Goal: Task Accomplishment & Management: Use online tool/utility

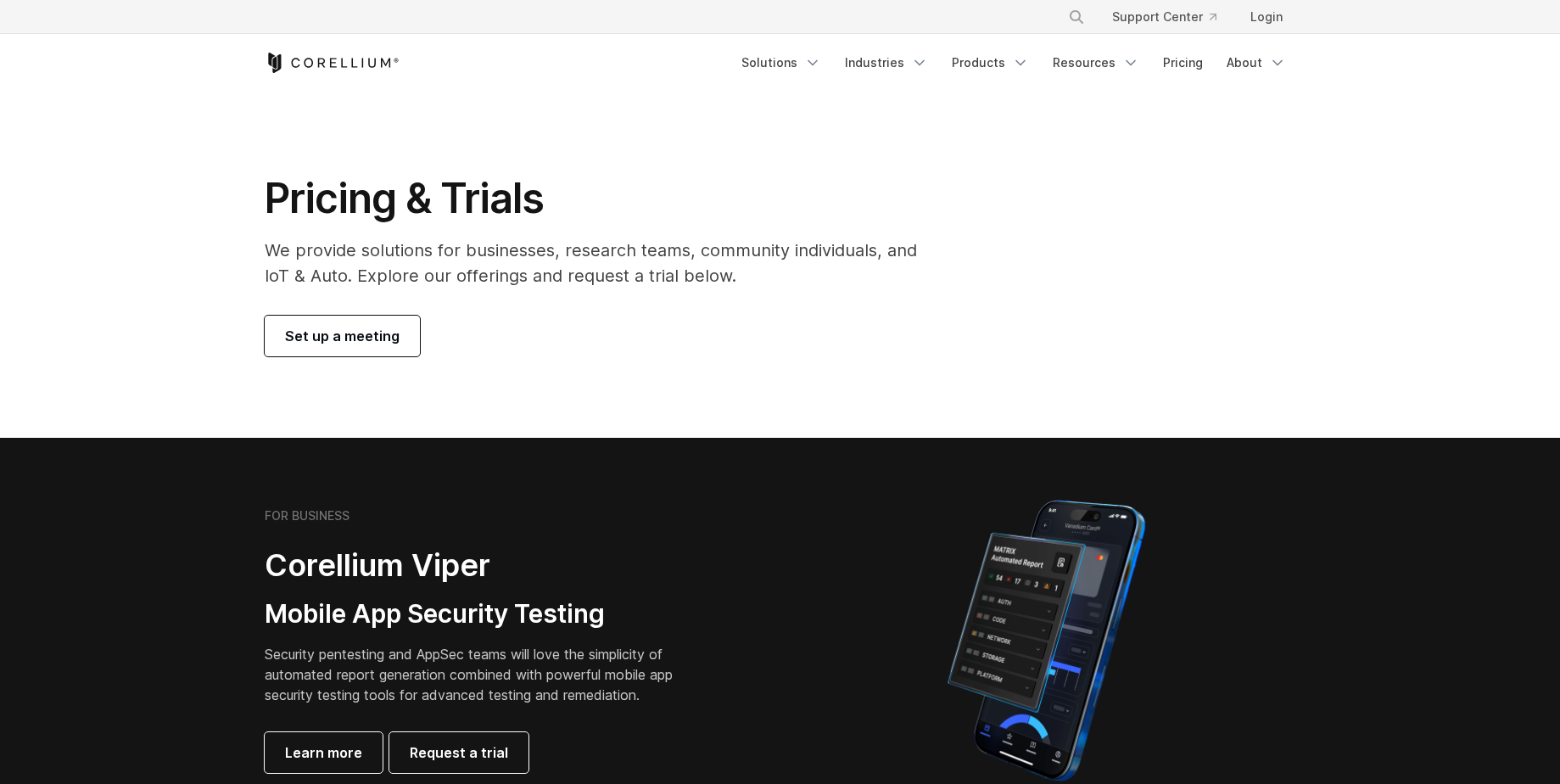
scroll to position [170, 0]
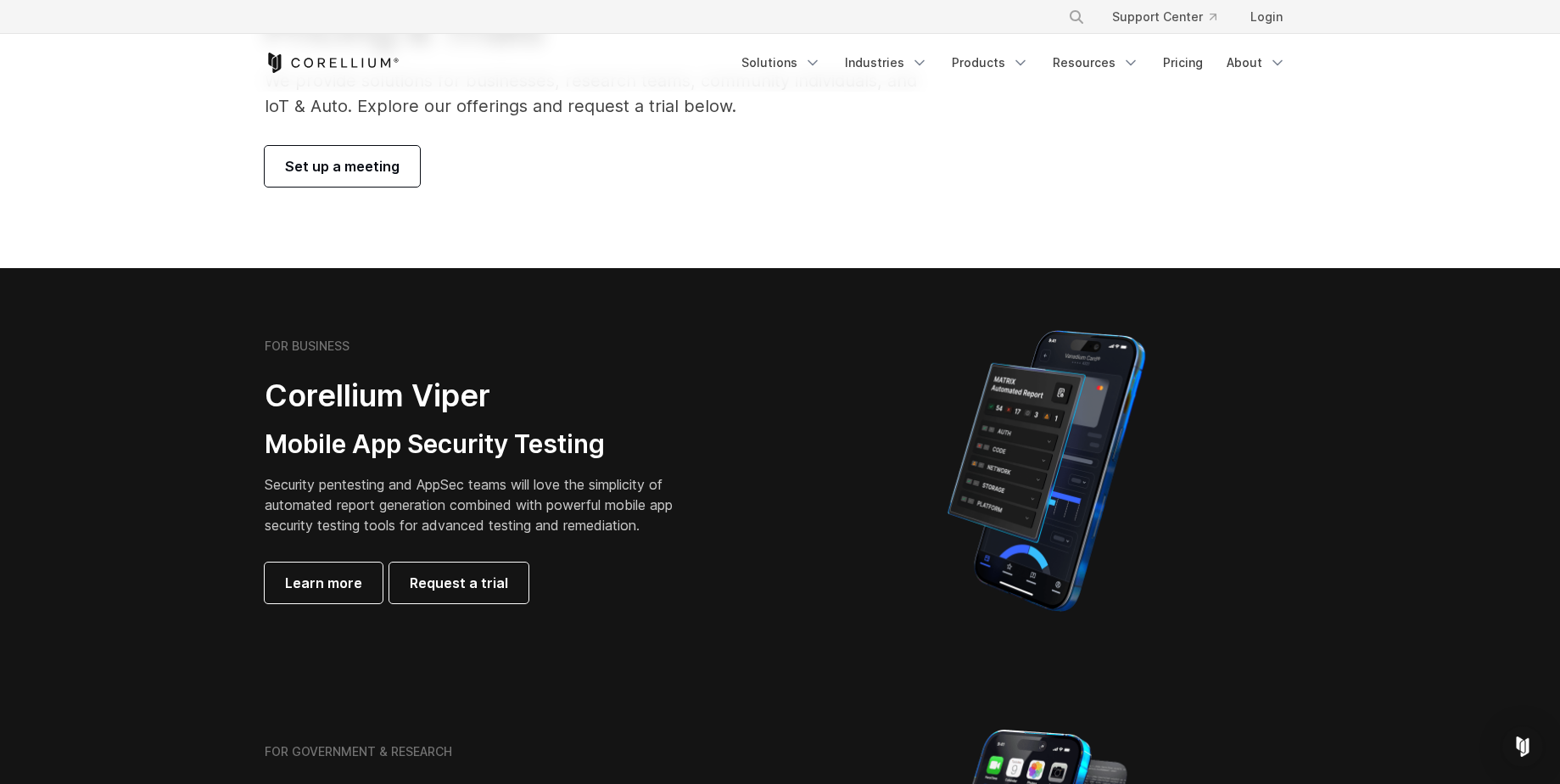
click at [336, 178] on link "Set up a meeting" at bounding box center [342, 166] width 155 height 41
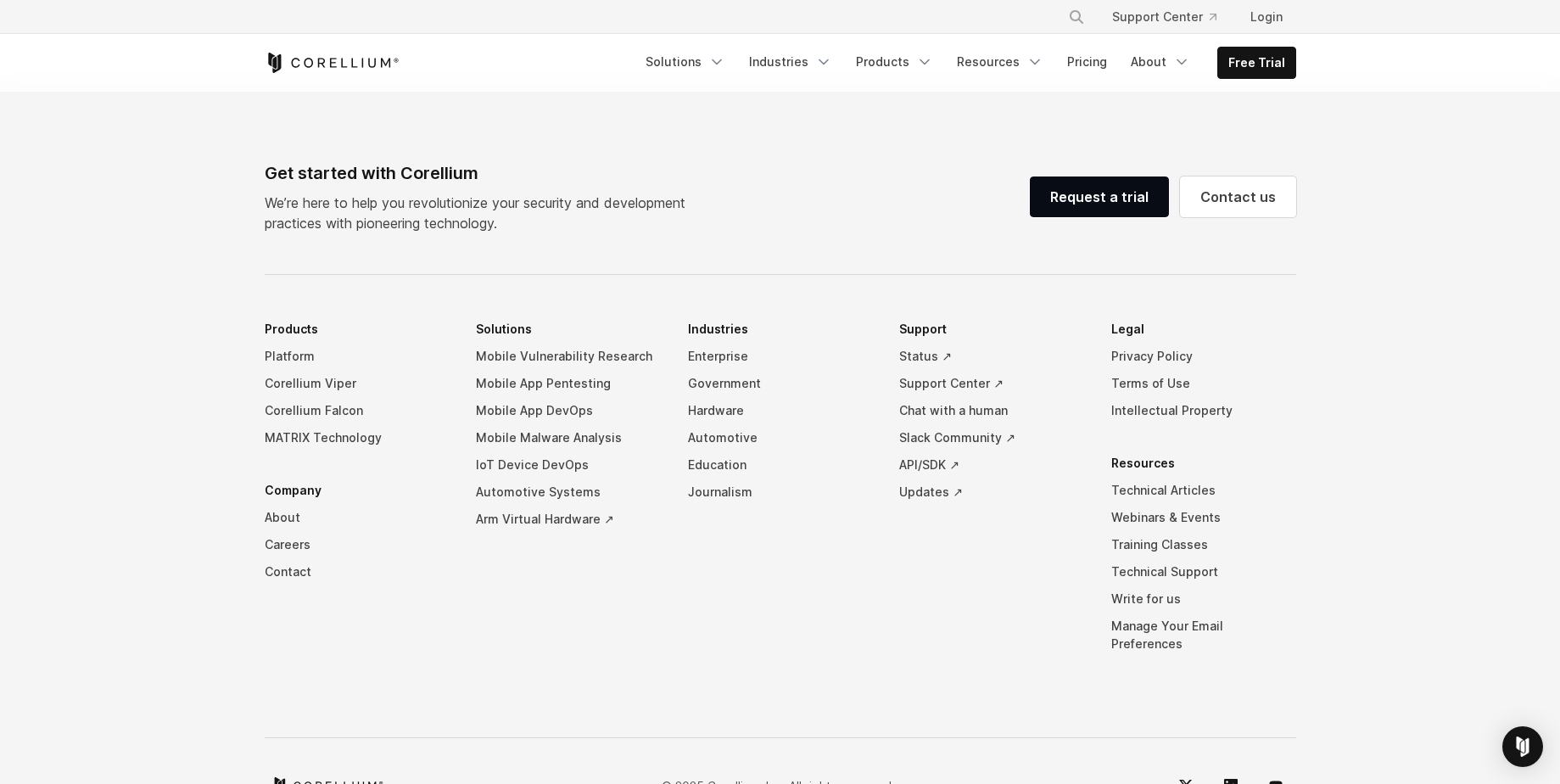
select select "**"
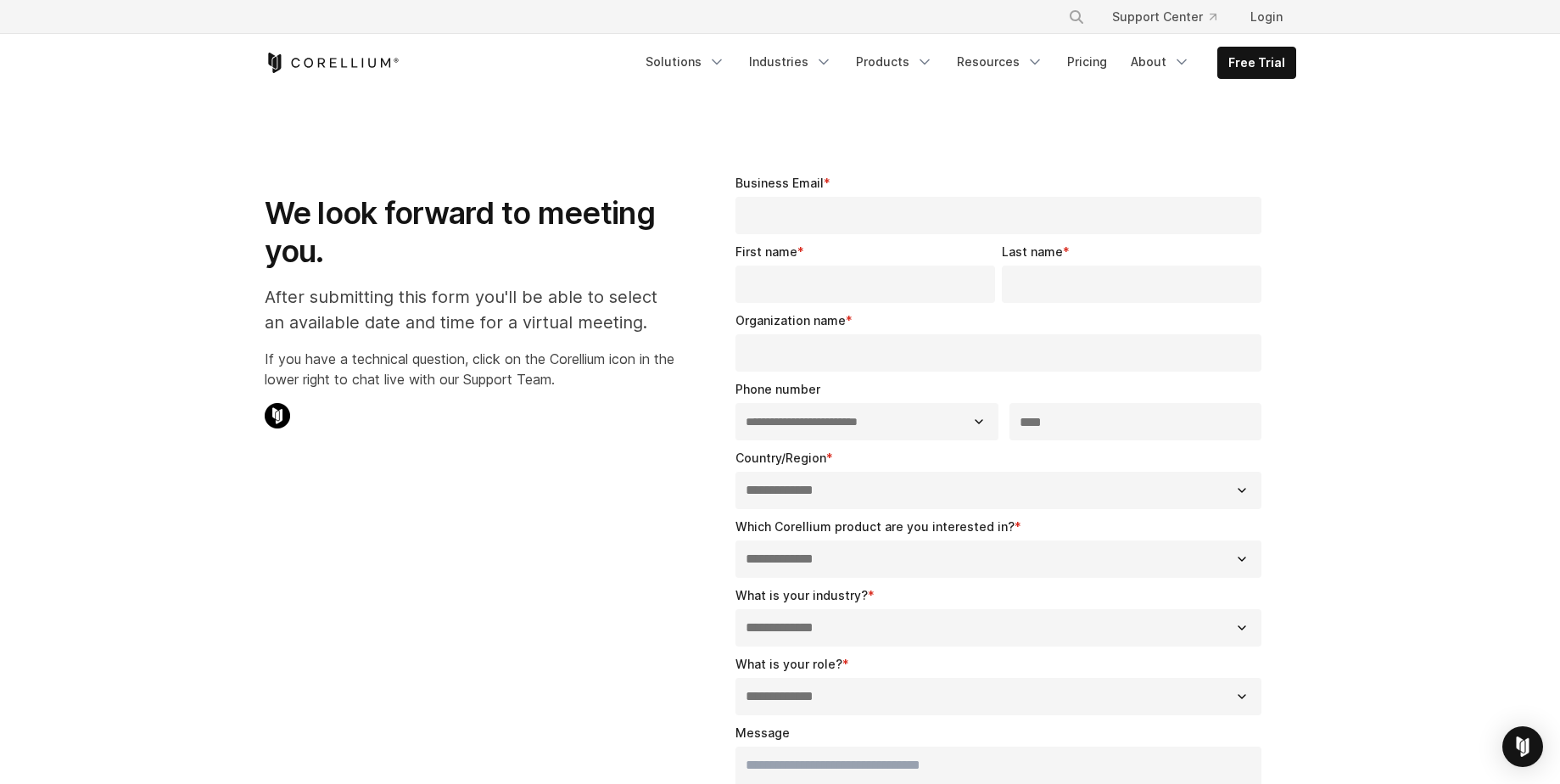
click at [374, 61] on icon "Corellium Home" at bounding box center [372, 63] width 7 height 9
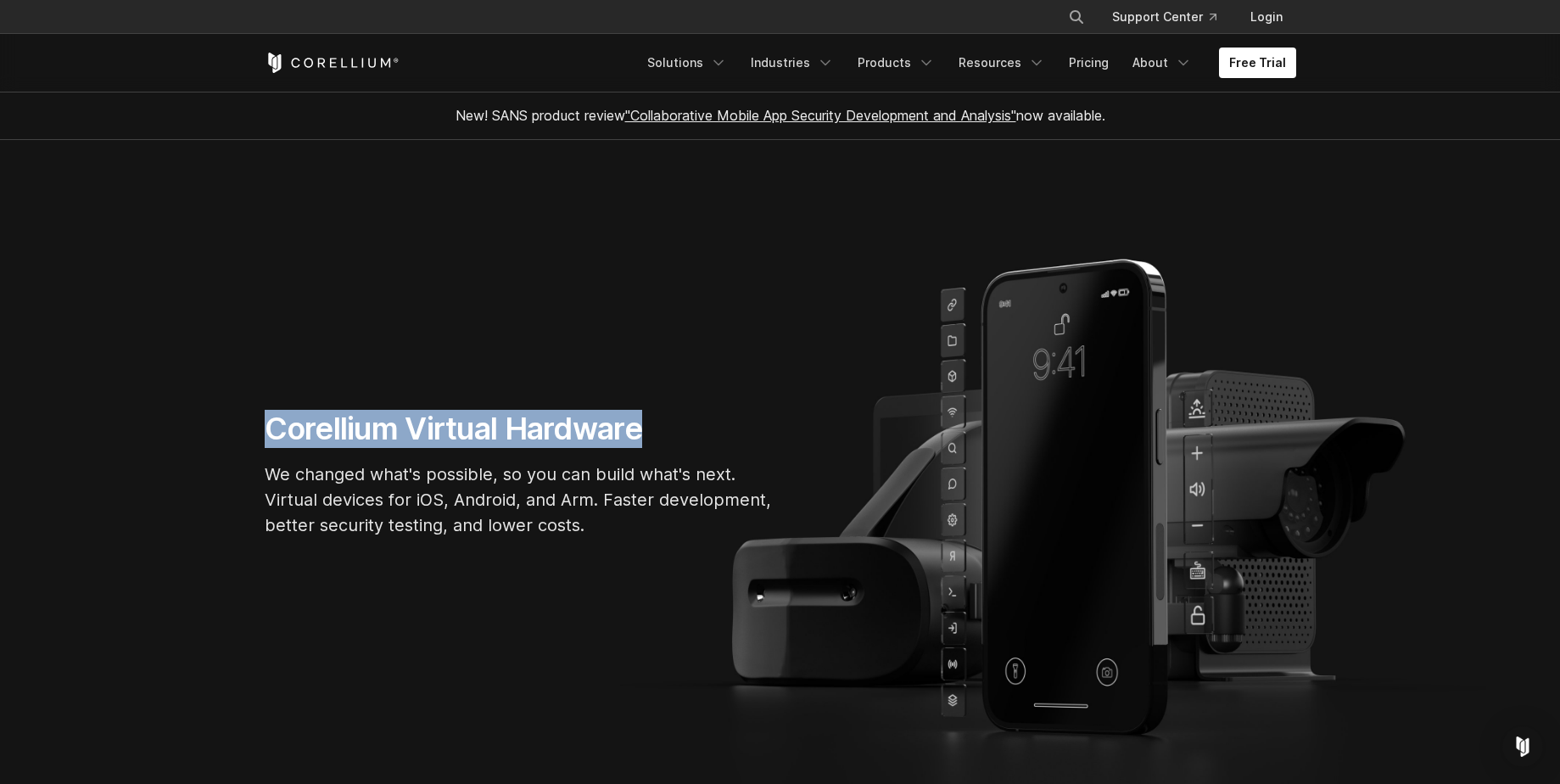
drag, startPoint x: 652, startPoint y: 439, endPoint x: 260, endPoint y: 397, distance: 394.2
click at [260, 397] on section "Corellium Virtual Hardware We changed what's possible, so you can build what's …" at bounding box center [780, 481] width 1560 height 682
click at [251, 422] on div "Corellium Virtual Hardware We changed what's possible, so you can build what's …" at bounding box center [519, 480] width 543 height 142
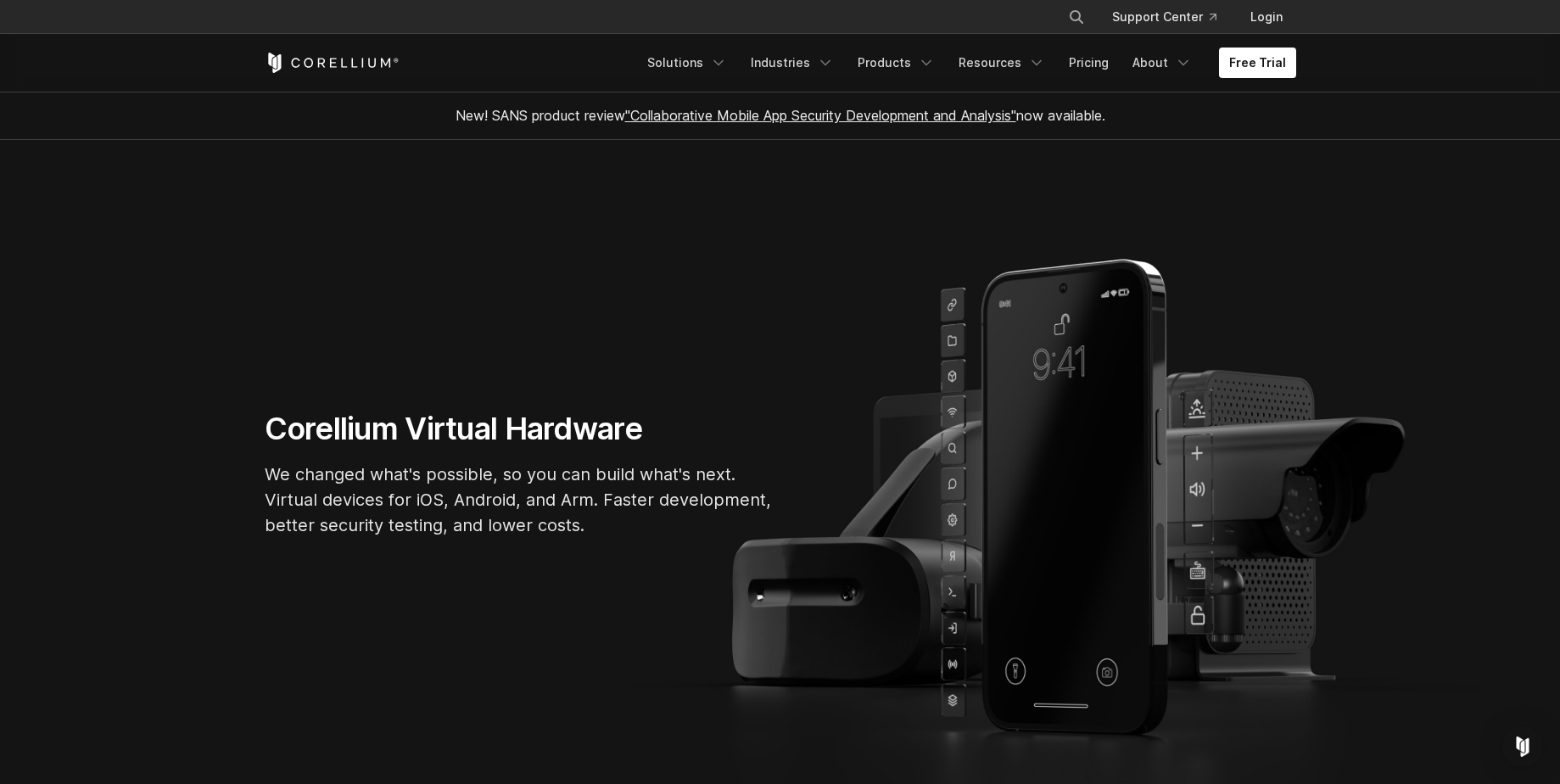
click at [293, 498] on p "We changed what's possible, so you can build what's next. Virtual devices for i…" at bounding box center [519, 500] width 509 height 77
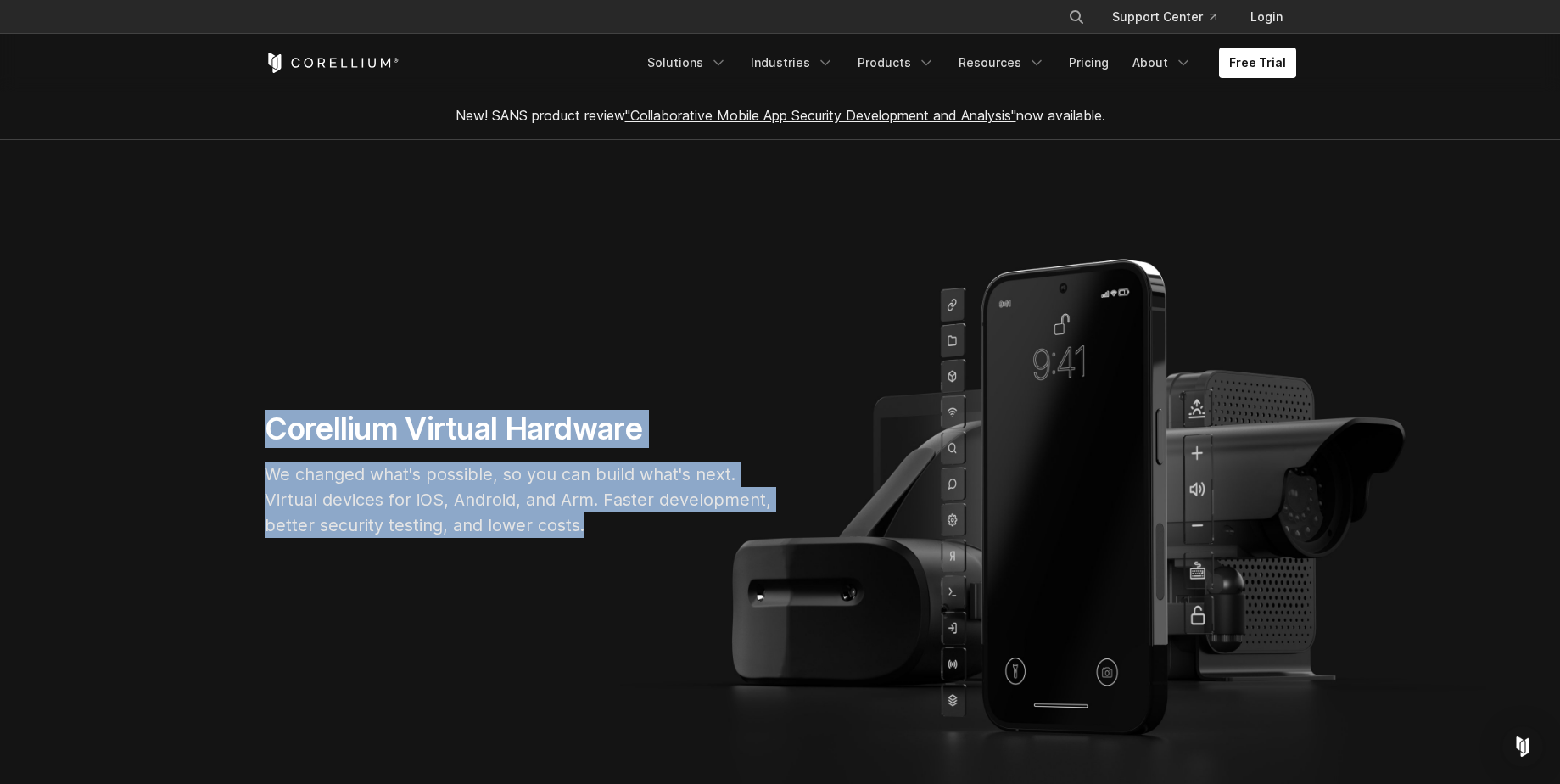
drag, startPoint x: 584, startPoint y: 536, endPoint x: 271, endPoint y: 434, distance: 329.2
click at [271, 434] on div "Corellium Virtual Hardware We changed what's possible, so you can build what's …" at bounding box center [519, 480] width 543 height 142
copy div "Corellium Virtual Hardware We changed what's possible, so you can build what's …"
click at [1411, 367] on section "Corellium Virtual Hardware We changed what's possible, so you can build what's …" at bounding box center [780, 481] width 1560 height 682
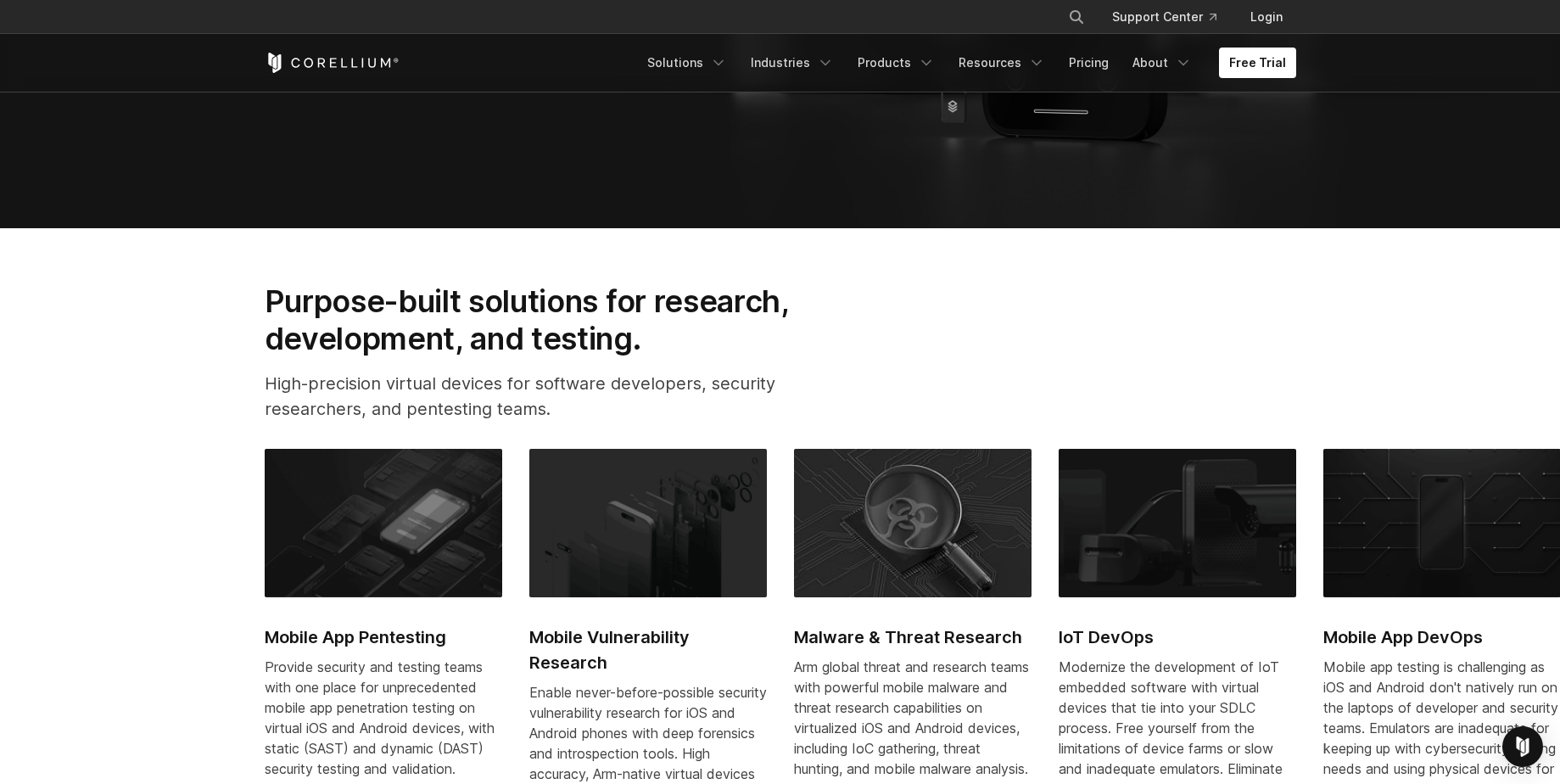
scroll to position [848, 0]
